Goal: Find specific page/section: Find specific page/section

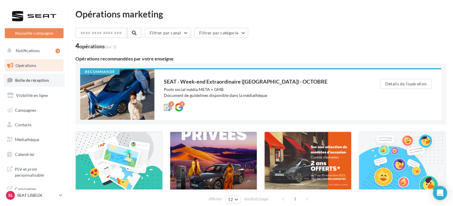
click at [34, 85] on link "Boîte de réception" at bounding box center [34, 80] width 61 height 13
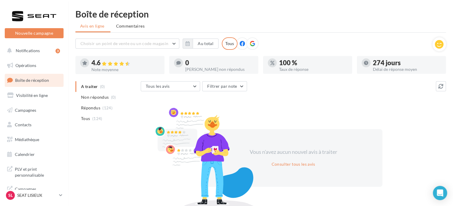
click at [32, 81] on span "Boîte de réception" at bounding box center [32, 80] width 34 height 5
click at [31, 202] on div "SL SEAT LISIEUX SEAT-[GEOGRAPHIC_DATA]" at bounding box center [34, 196] width 59 height 12
click at [31, 198] on p "SEAT LISIEUX" at bounding box center [36, 196] width 39 height 6
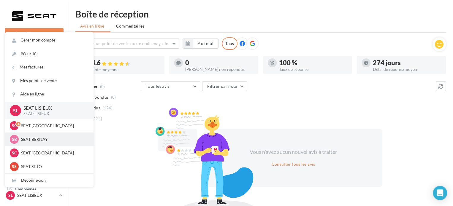
click at [43, 142] on p "SEAT BERNAY" at bounding box center [53, 140] width 65 height 6
